Goal: Information Seeking & Learning: Learn about a topic

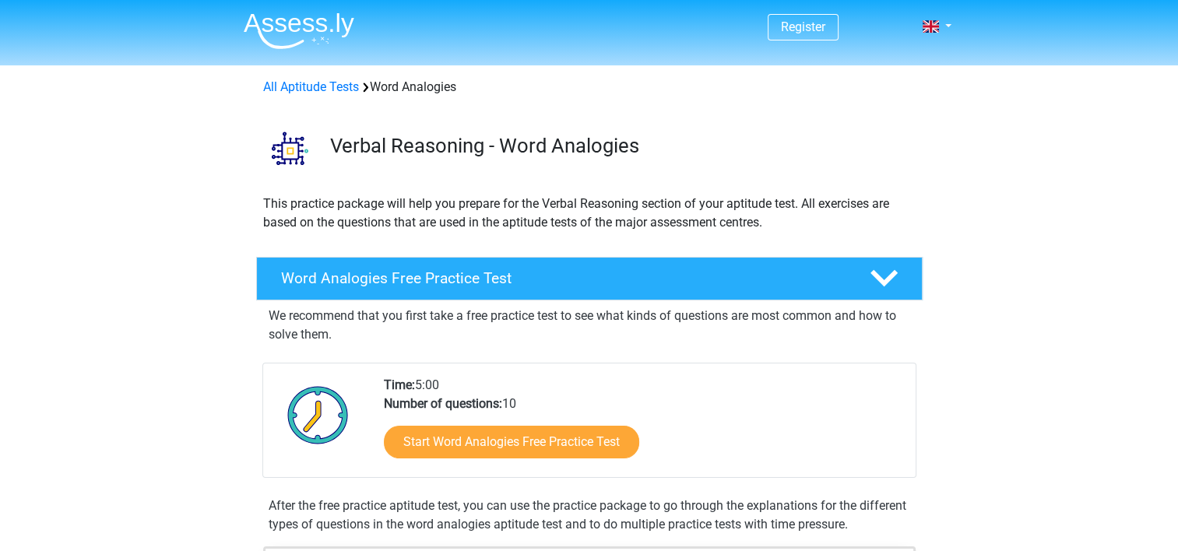
scroll to position [156, 0]
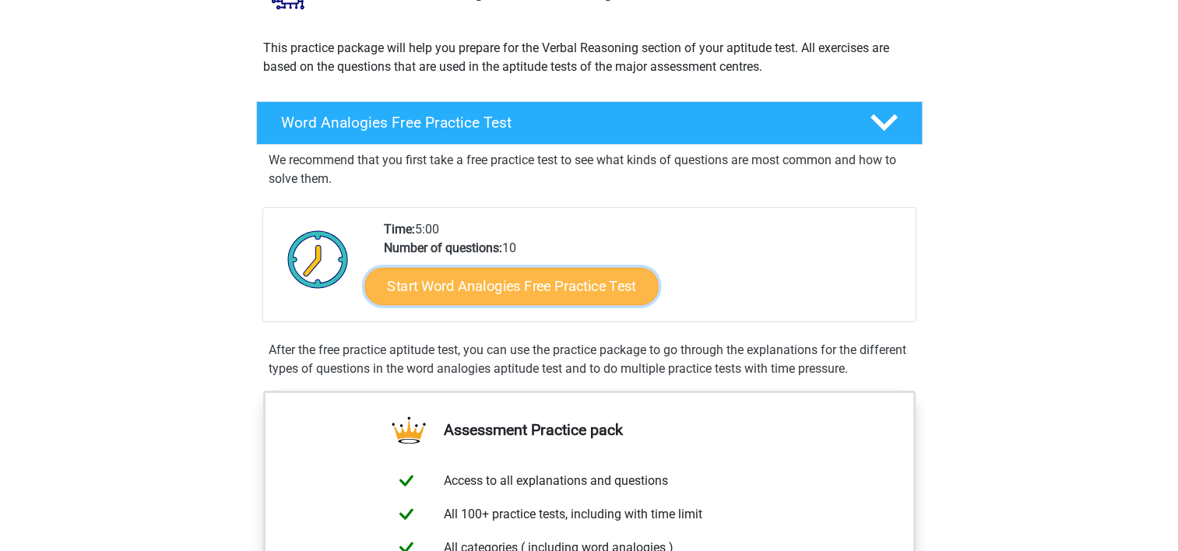
click at [483, 286] on link "Start Word Analogies Free Practice Test" at bounding box center [511, 285] width 294 height 37
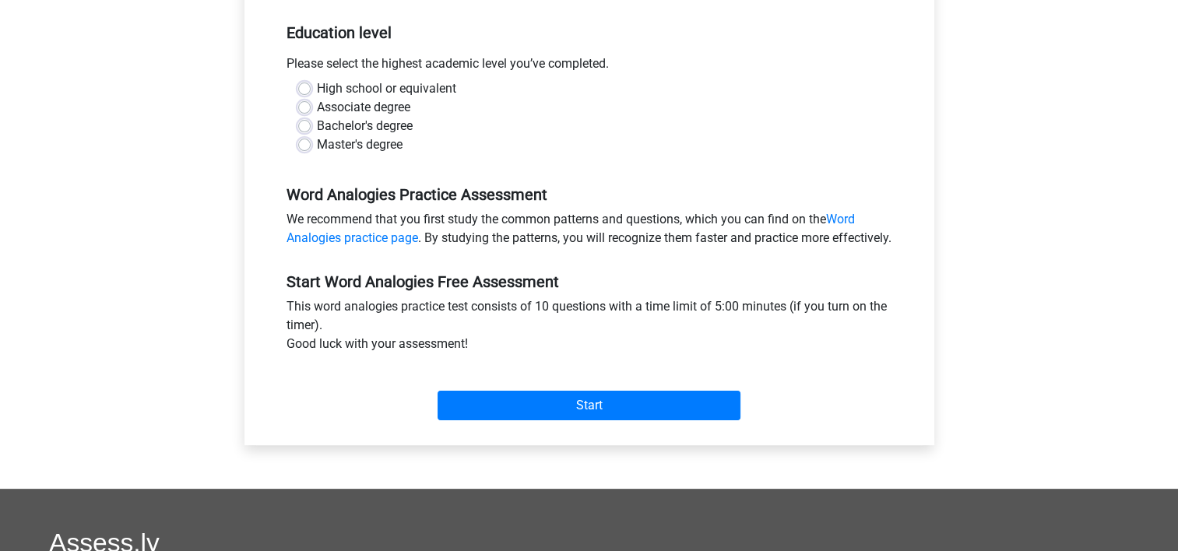
scroll to position [389, 0]
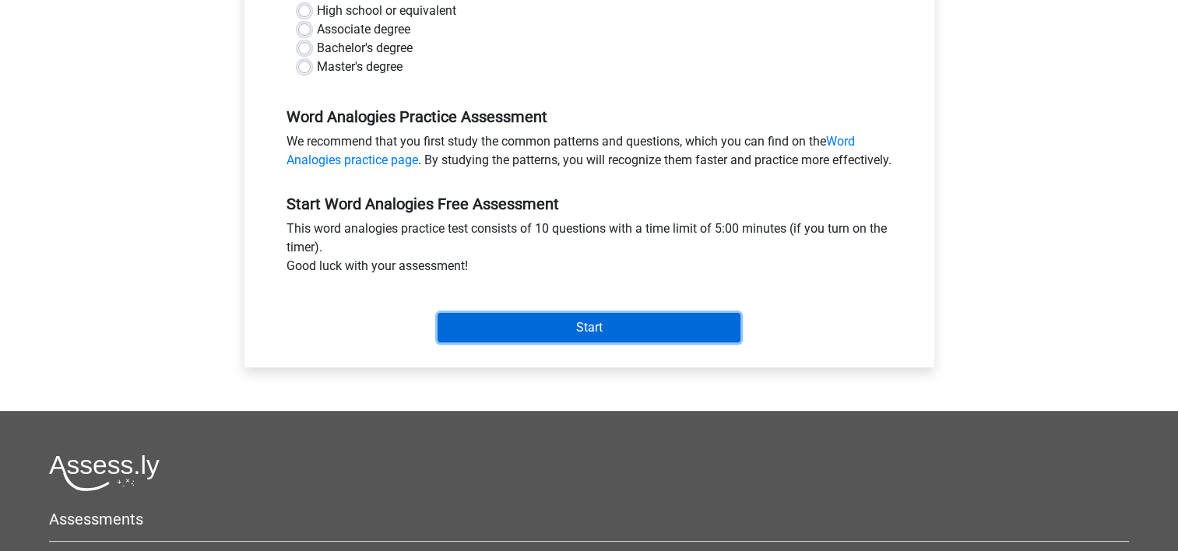
drag, startPoint x: 617, startPoint y: 331, endPoint x: 608, endPoint y: 340, distance: 12.1
click at [614, 333] on input "Start" at bounding box center [589, 328] width 303 height 30
click at [598, 343] on input "Start" at bounding box center [589, 328] width 303 height 30
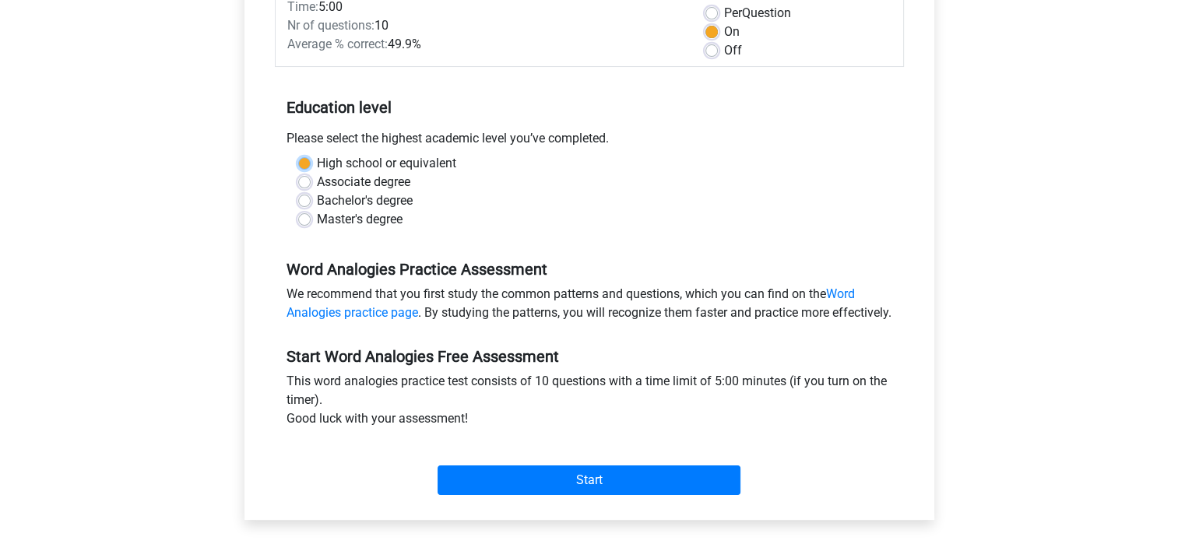
scroll to position [234, 0]
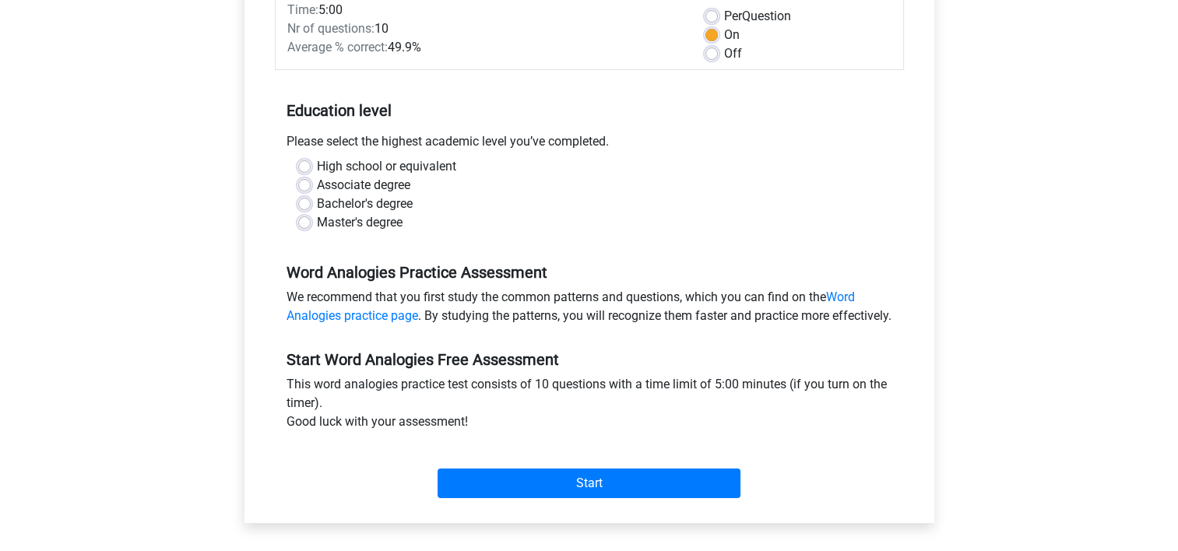
click at [638, 249] on div "Word Analogies Practice Assessment We recommend that you first study the common…" at bounding box center [589, 288] width 629 height 87
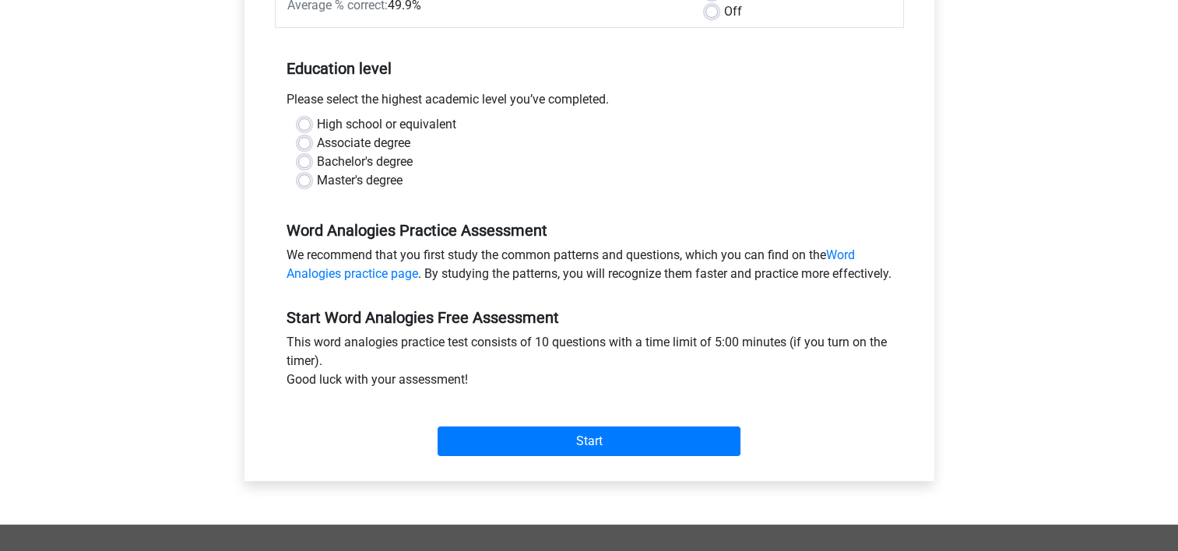
scroll to position [389, 0]
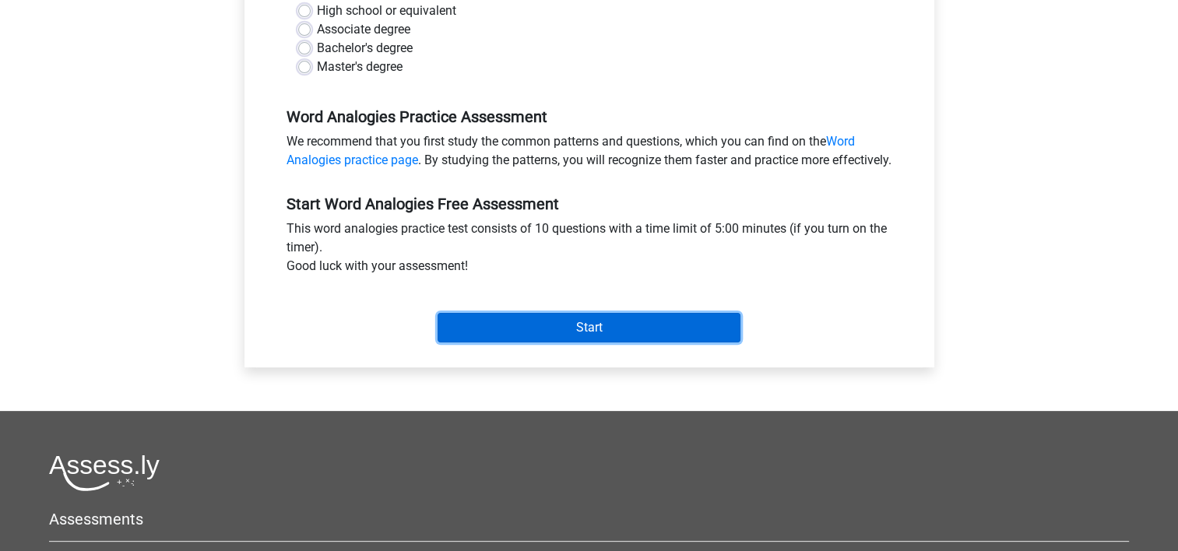
click at [640, 341] on input "Start" at bounding box center [589, 328] width 303 height 30
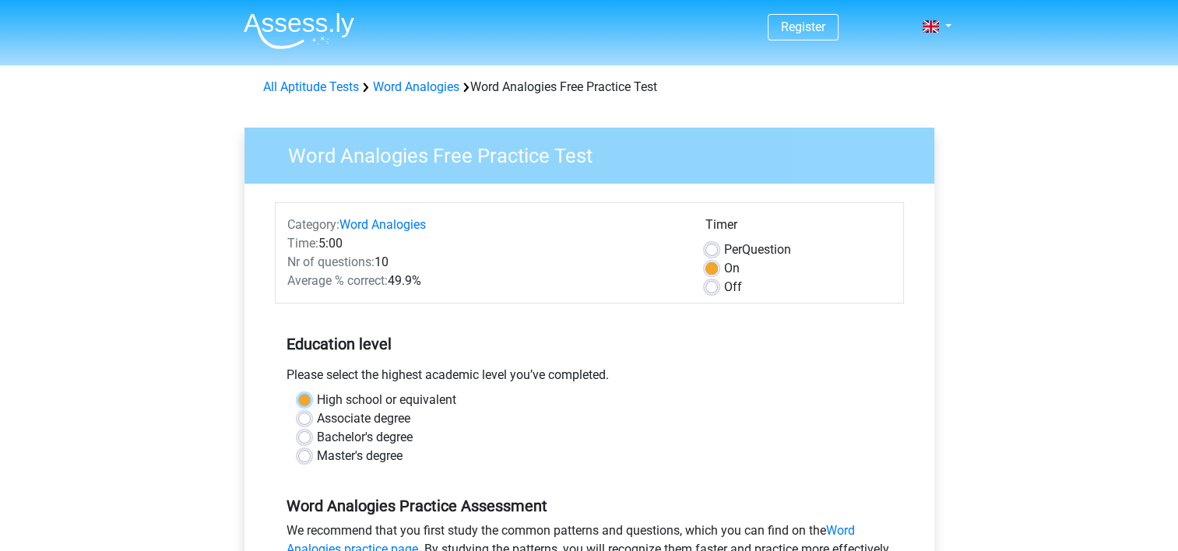
scroll to position [0, 0]
click at [417, 402] on label "High school or equivalent" at bounding box center [386, 400] width 139 height 19
click at [311, 402] on input "High school or equivalent" at bounding box center [304, 399] width 12 height 16
radio input "true"
